Goal: Task Accomplishment & Management: Manage account settings

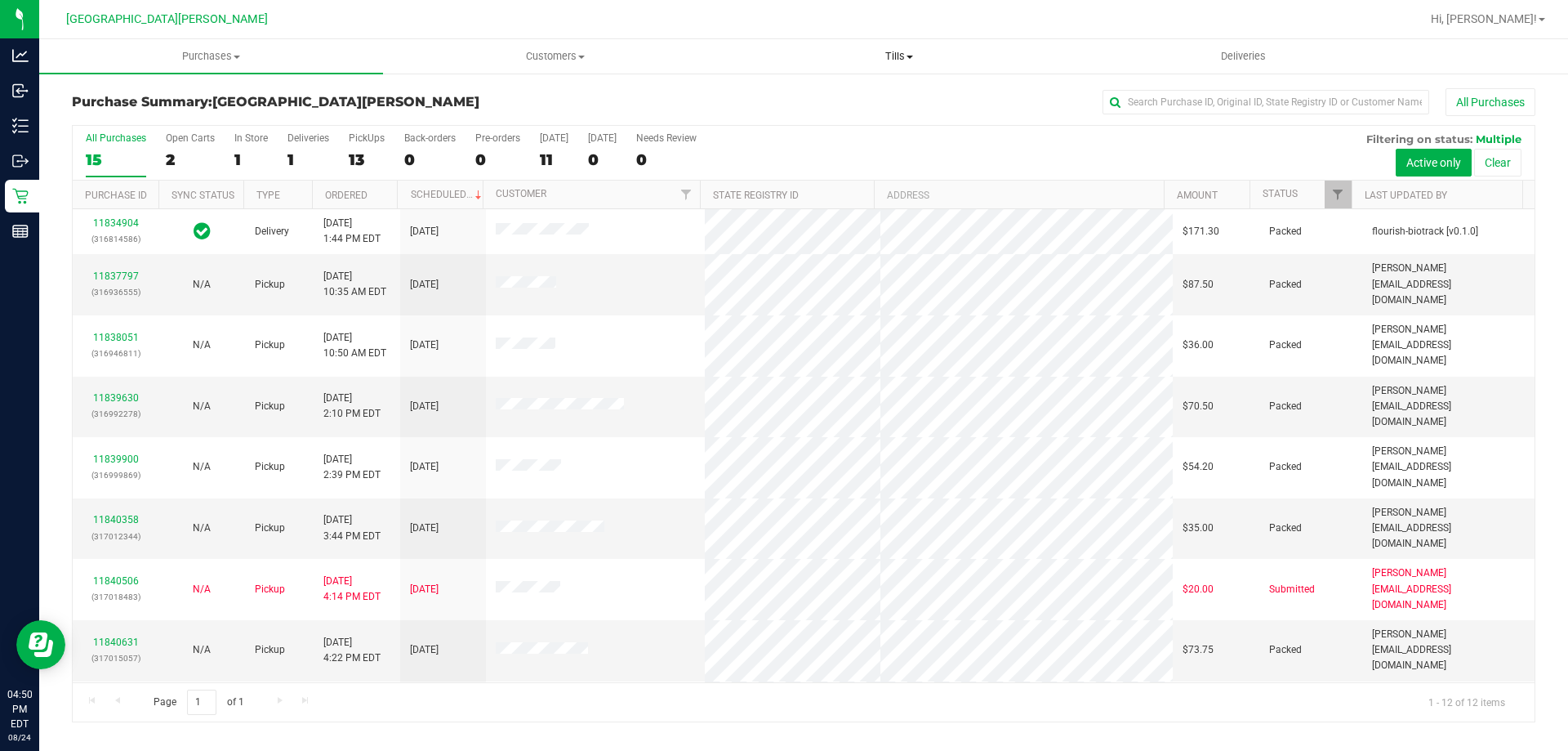
click at [902, 53] on span "Tills" at bounding box center [898, 56] width 342 height 15
click at [811, 90] on li "Manage tills" at bounding box center [898, 99] width 343 height 20
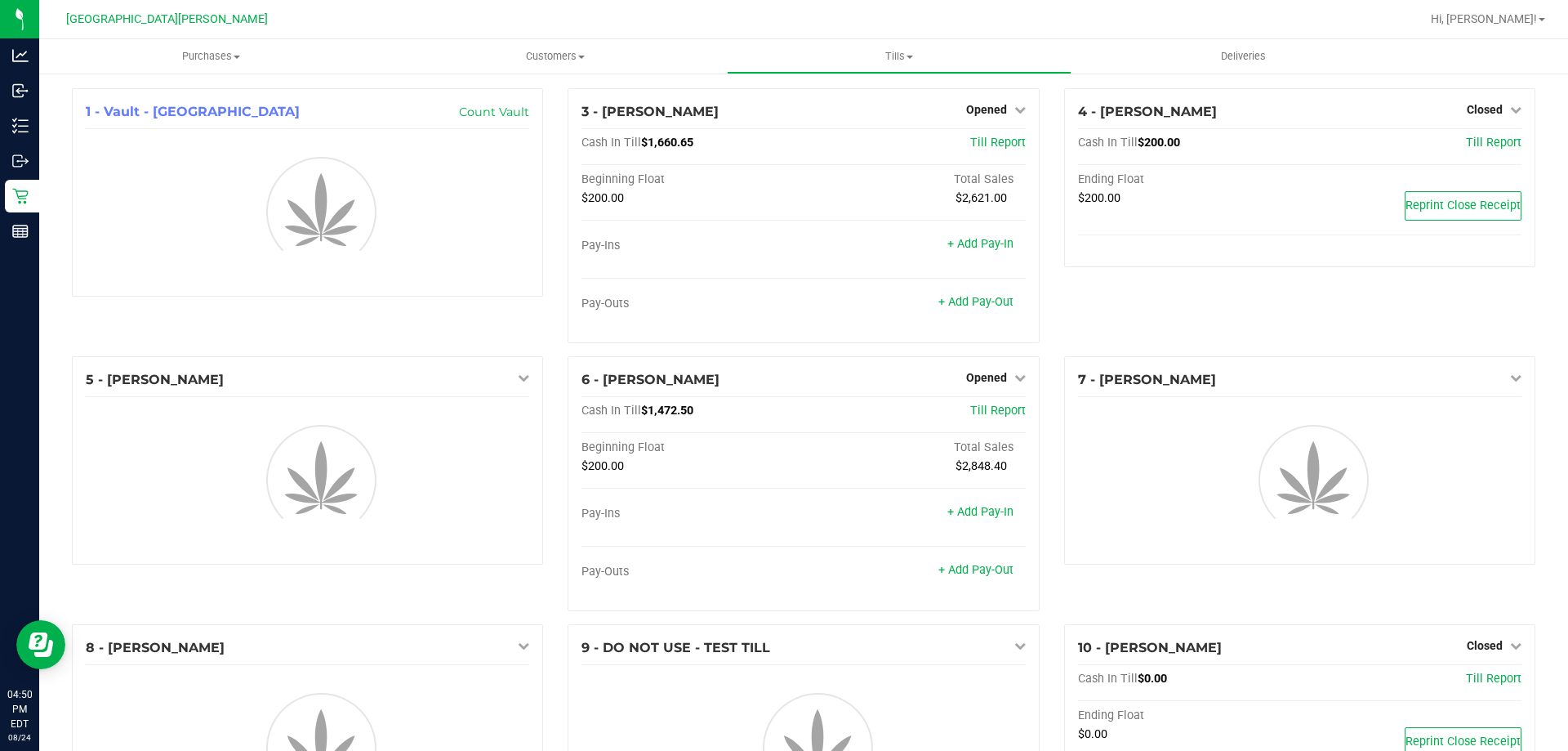
click at [520, 339] on div "1 - Vault - Key West Count Vault" at bounding box center [308, 222] width 496 height 268
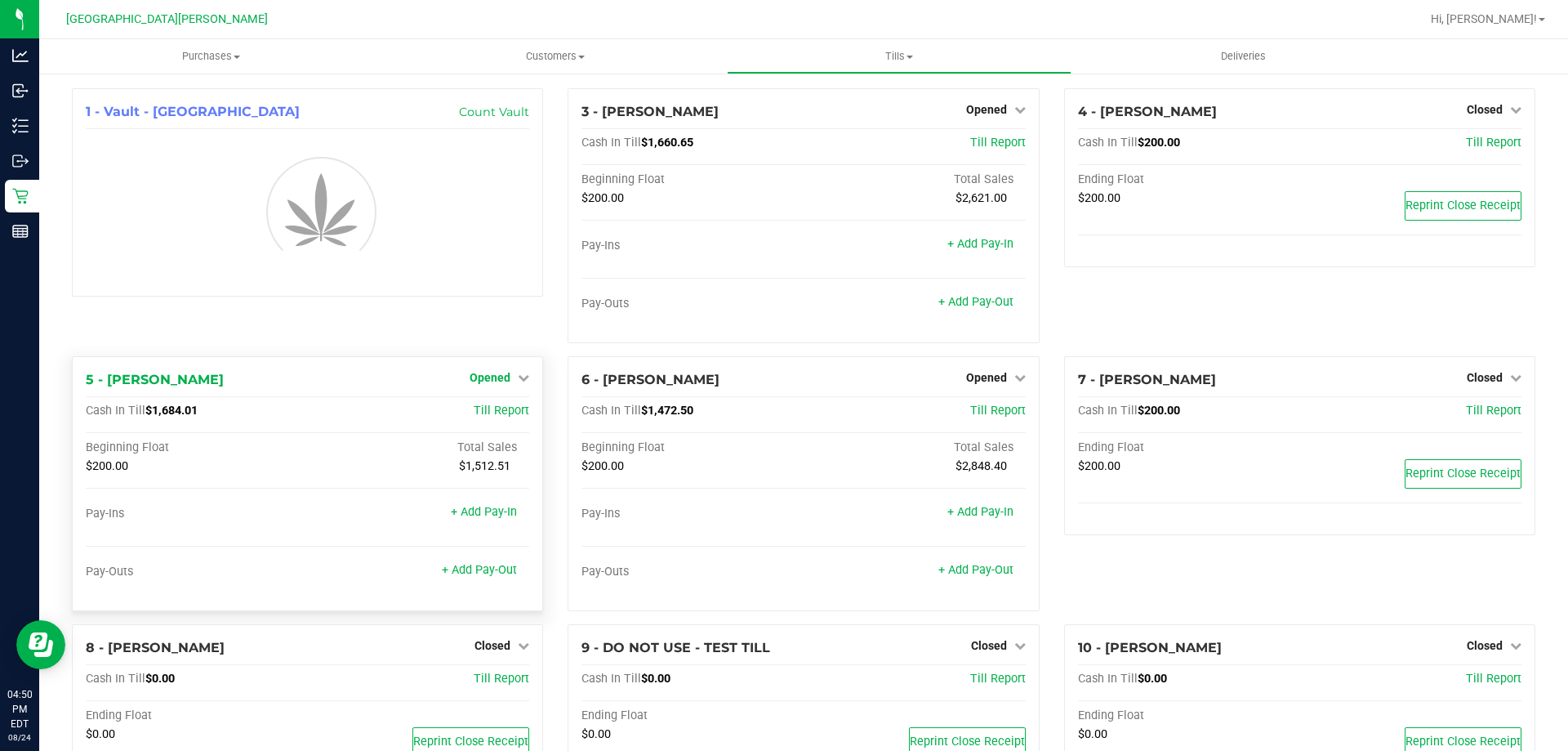
click at [518, 377] on icon at bounding box center [523, 378] width 12 height 12
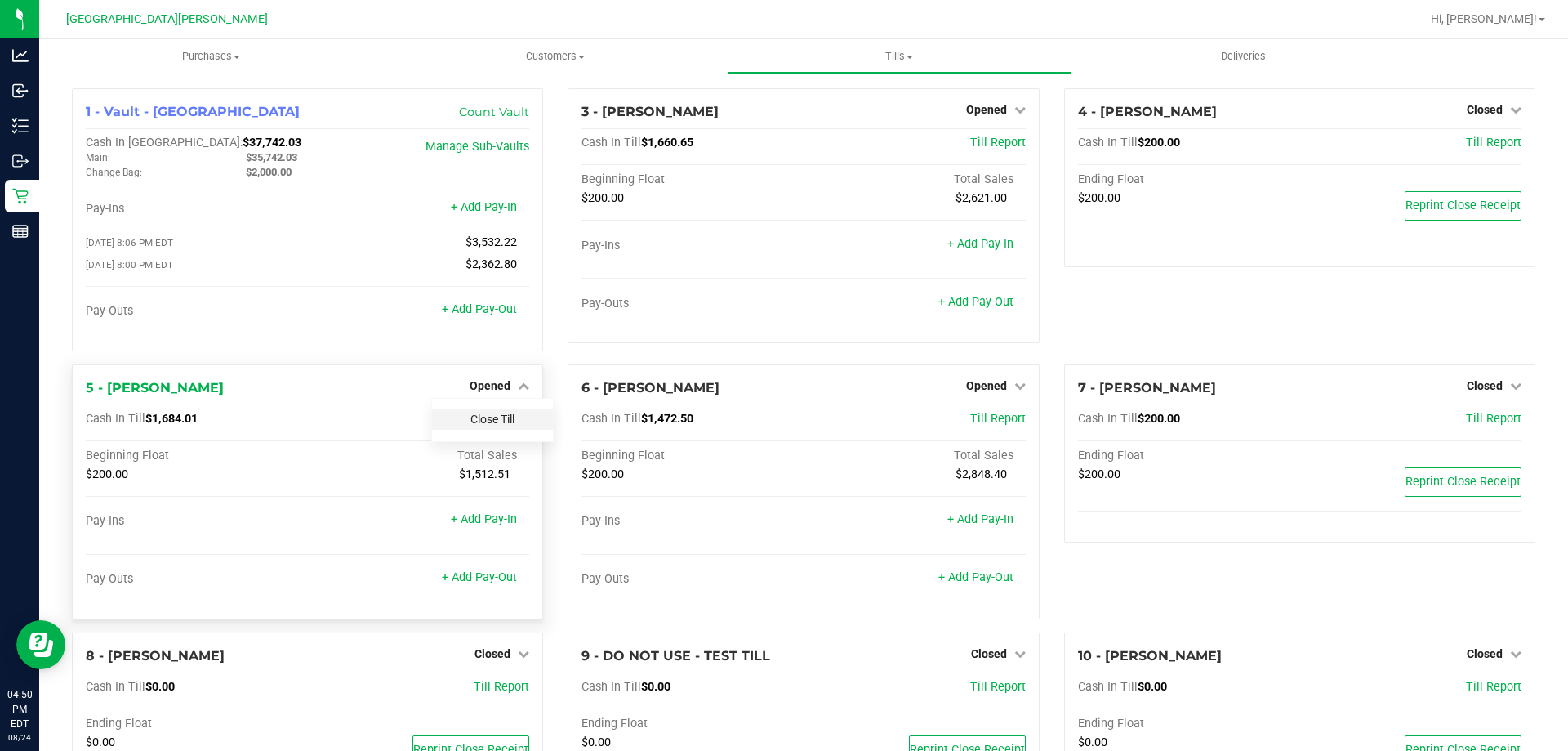
click at [490, 426] on link "Close Till" at bounding box center [492, 419] width 44 height 13
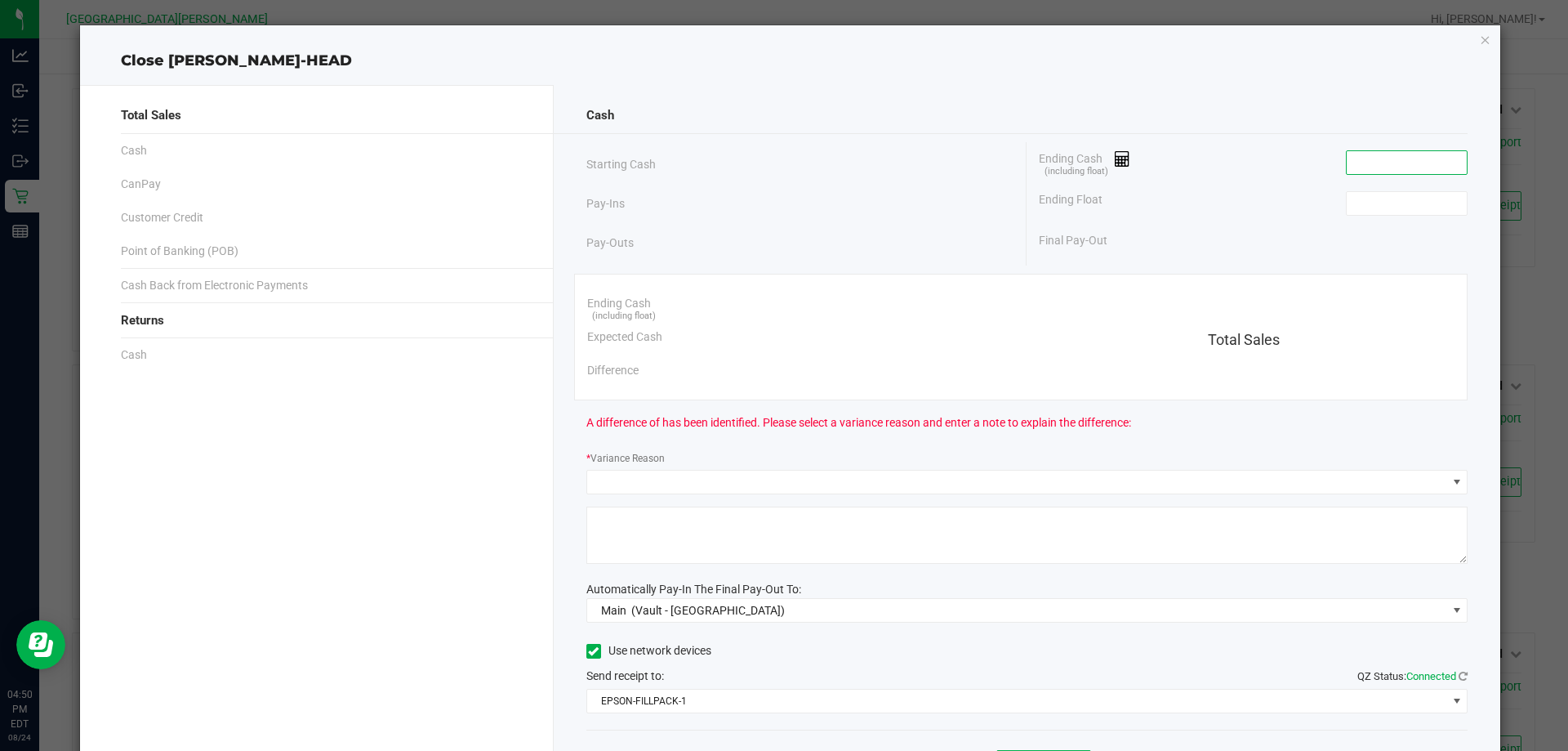
click at [1346, 168] on input at bounding box center [1406, 163] width 120 height 23
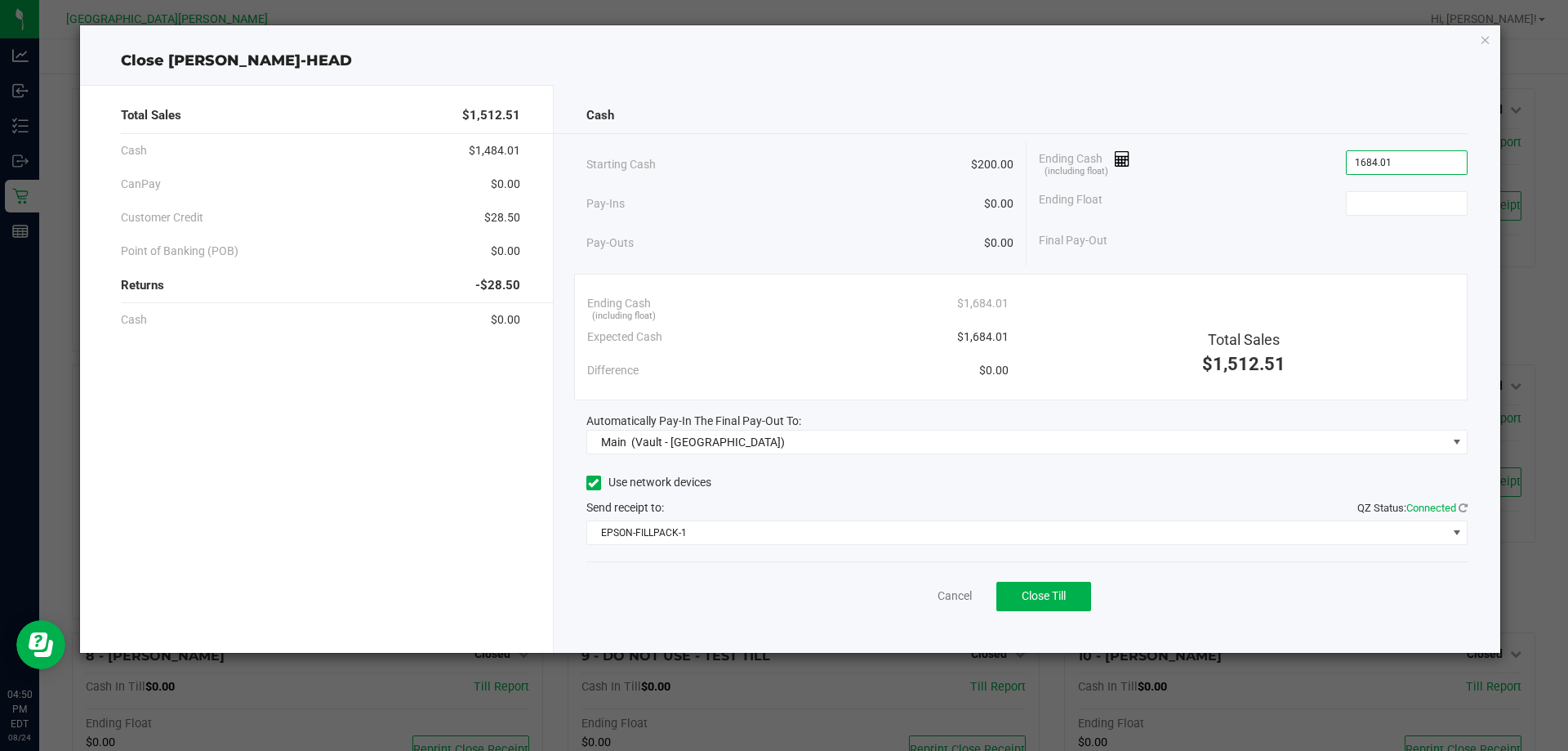
type input "$1,684.01"
type input "$200.00"
click at [849, 484] on div "Use network devices" at bounding box center [1027, 483] width 882 height 25
click at [1088, 596] on button "Close Till" at bounding box center [1044, 596] width 95 height 29
